Goal: Check status: Check status

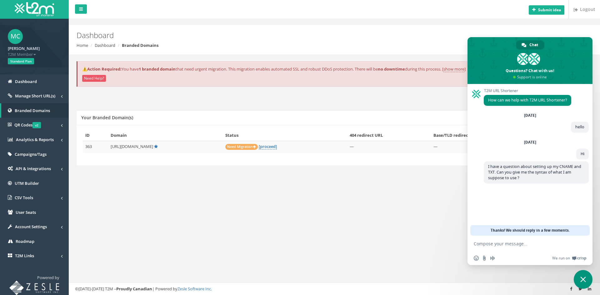
click at [282, 150] on td "Need Migration [proceed]" at bounding box center [285, 147] width 124 height 12
click at [277, 147] on link "[proceed]" at bounding box center [268, 147] width 18 height 6
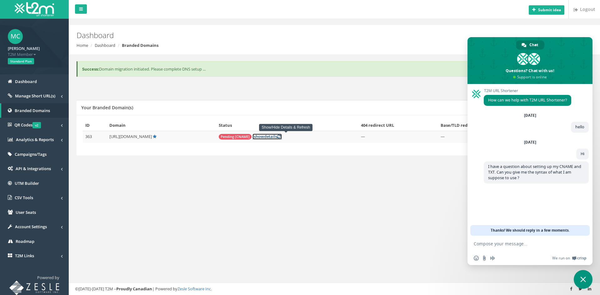
click at [282, 135] on link "[ show details ]" at bounding box center [266, 137] width 29 height 6
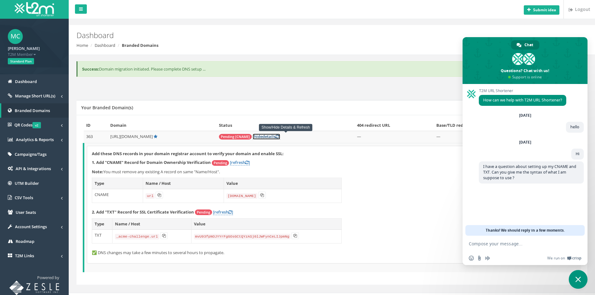
scroll to position [10, 0]
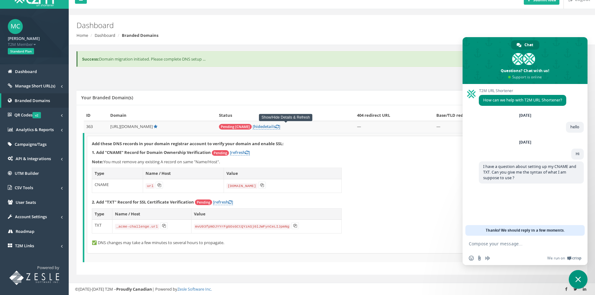
click at [209, 202] on span "Pending" at bounding box center [203, 203] width 17 height 6
click at [237, 152] on link "[refresh ]" at bounding box center [240, 153] width 20 height 6
click at [237, 151] on link "[refresh ]" at bounding box center [240, 153] width 20 height 6
click at [237, 156] on div "Add these DNS records in your domain registrar account to verify your domain an…" at bounding box center [332, 194] width 491 height 117
click at [238, 155] on link "[refresh ]" at bounding box center [240, 153] width 20 height 6
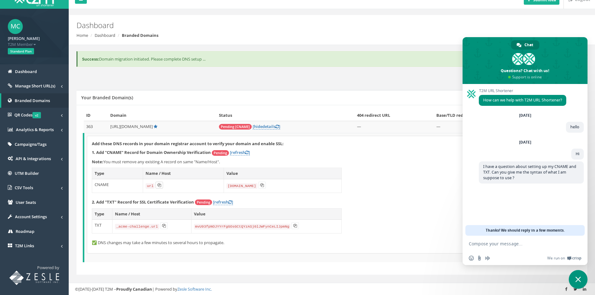
click at [157, 185] on icon at bounding box center [159, 185] width 4 height 4
click at [262, 186] on icon at bounding box center [262, 185] width 4 height 4
drag, startPoint x: 271, startPoint y: 186, endPoint x: 94, endPoint y: 173, distance: 177.3
click at [94, 173] on table "Type Name / Host Value CNAME url domains.t2m.app" at bounding box center [217, 180] width 250 height 25
click at [125, 192] on td "CNAME" at bounding box center [117, 186] width 51 height 14
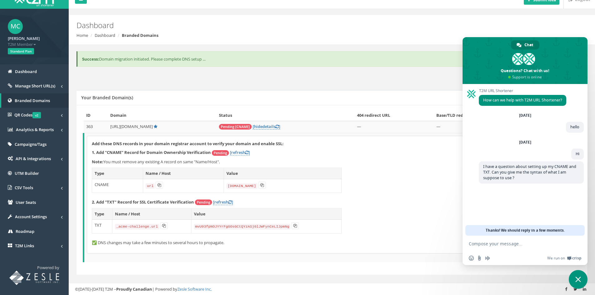
click at [100, 184] on td "CNAME" at bounding box center [117, 186] width 51 height 14
click at [104, 184] on td "CNAME" at bounding box center [117, 186] width 51 height 14
click at [292, 187] on td "domains.t2m.app" at bounding box center [283, 186] width 118 height 14
click at [263, 187] on icon at bounding box center [262, 185] width 4 height 4
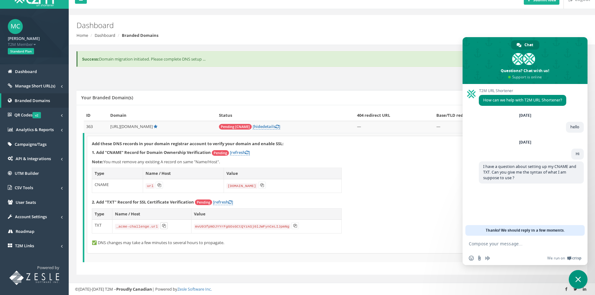
click at [162, 224] on icon at bounding box center [164, 226] width 4 height 4
click at [292, 228] on button at bounding box center [295, 225] width 7 height 7
drag, startPoint x: 285, startPoint y: 182, endPoint x: 93, endPoint y: 190, distance: 191.7
click at [93, 190] on tr "CNAME url domains.t2m.app" at bounding box center [217, 186] width 250 height 14
click at [162, 227] on icon at bounding box center [164, 226] width 4 height 4
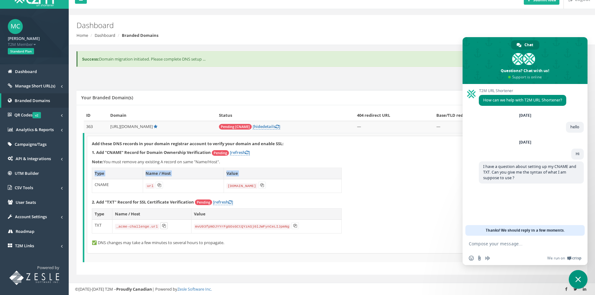
copy table "Type Name / Host Value"
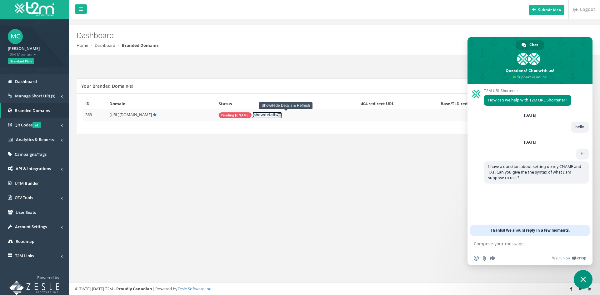
click at [282, 114] on link "[ show details ]" at bounding box center [266, 115] width 29 height 6
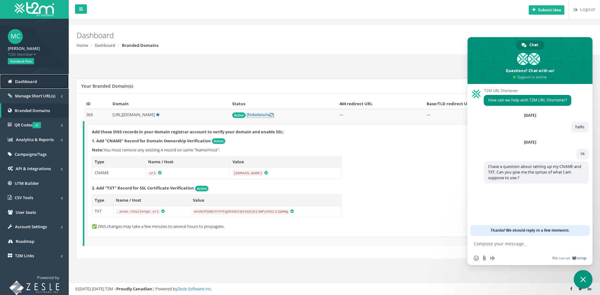
click at [22, 82] on span "Dashboard" at bounding box center [26, 82] width 22 height 6
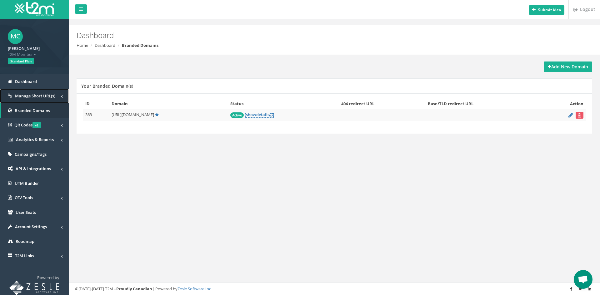
click at [37, 98] on span "Manage Short URL(s)" at bounding box center [35, 96] width 40 height 6
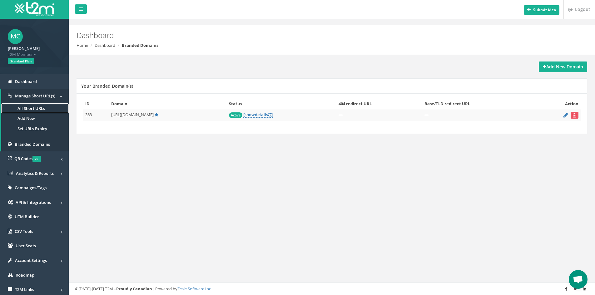
click at [36, 110] on link "All Short URLs" at bounding box center [34, 108] width 67 height 10
